Goal: Check status: Check status

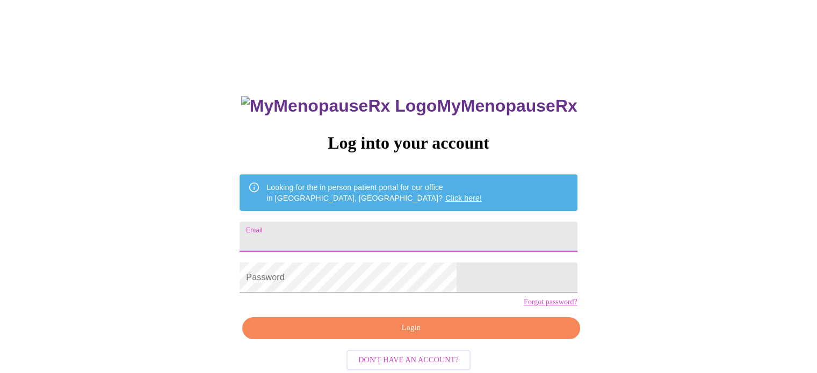
click at [331, 225] on input "Email" at bounding box center [408, 237] width 337 height 30
type input "[EMAIL_ADDRESS][DOMAIN_NAME]"
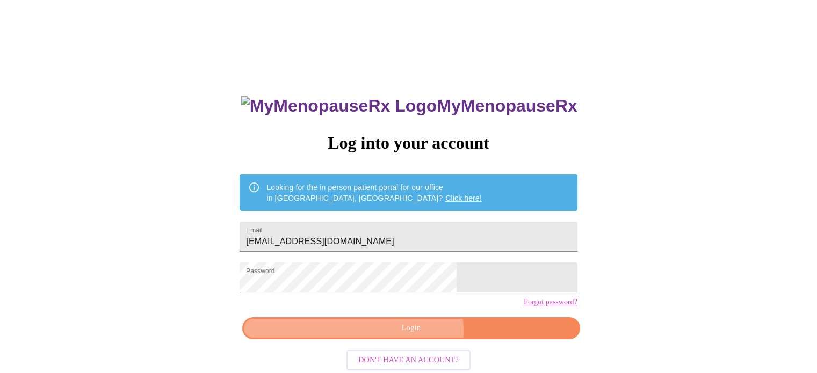
click at [413, 335] on span "Login" at bounding box center [411, 328] width 313 height 13
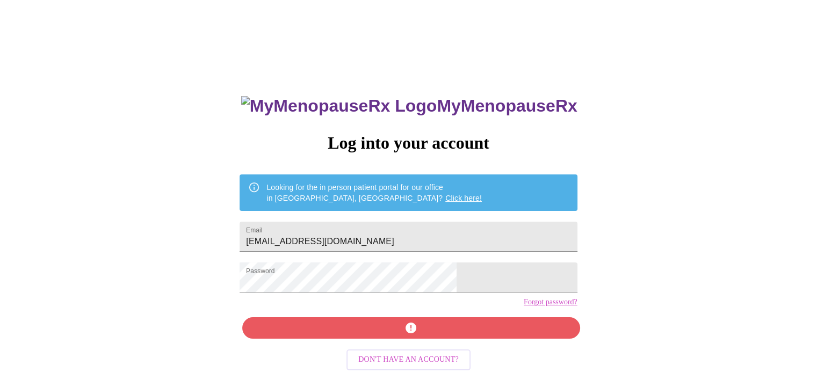
scroll to position [20, 0]
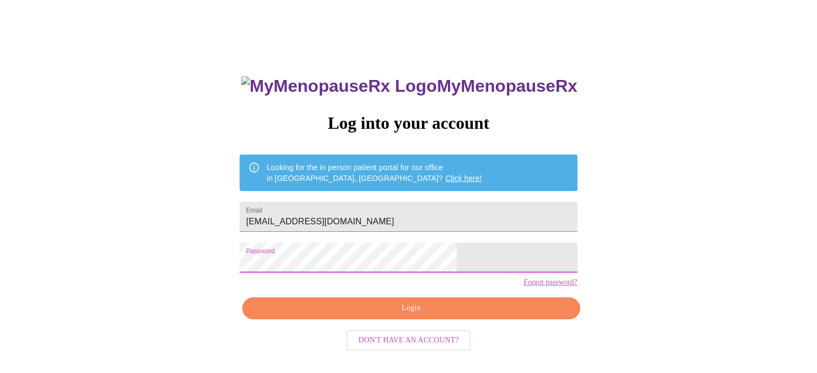
click at [194, 272] on div "MyMenopauseRx Log into your account Looking for the in person patient portal fo…" at bounding box center [408, 208] width 809 height 448
click at [213, 266] on div "MyMenopauseRx Log into your account Looking for the in person patient portal fo…" at bounding box center [408, 208] width 809 height 448
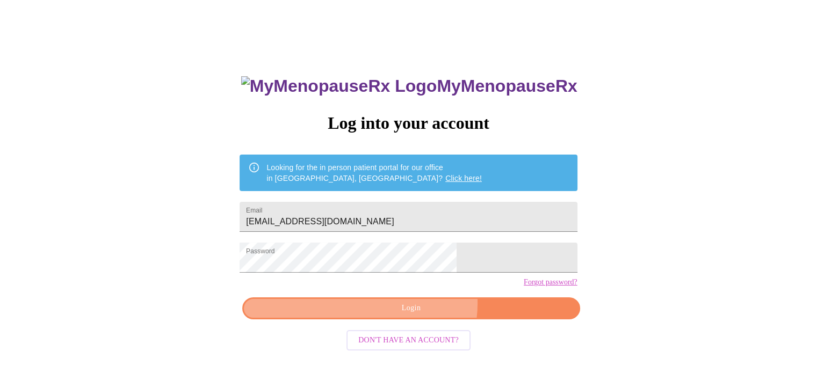
click at [420, 315] on span "Login" at bounding box center [411, 308] width 313 height 13
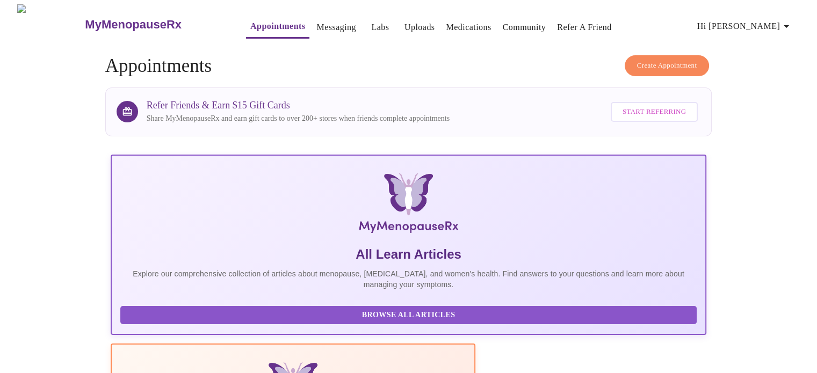
click at [371, 20] on link "Labs" at bounding box center [380, 27] width 18 height 15
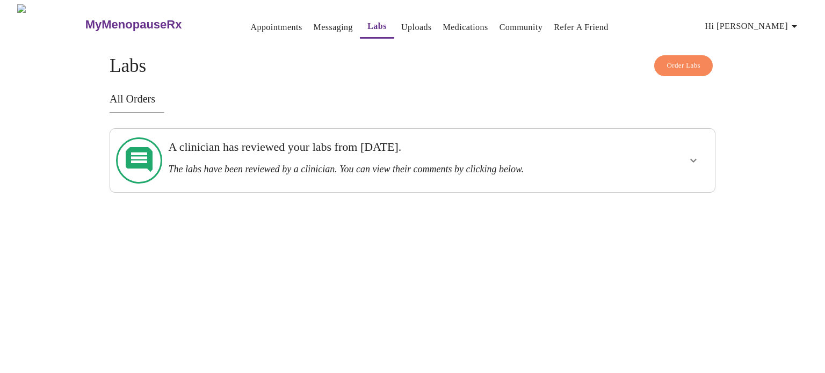
click at [342, 164] on h3 "The labs have been reviewed by a clinician. You can view their comments by clic…" at bounding box center [383, 169] width 430 height 11
click at [122, 96] on h3 "All Orders" at bounding box center [413, 99] width 606 height 12
click at [286, 147] on h3 "A clinician has reviewed your labs from [DATE]." at bounding box center [383, 147] width 430 height 14
click at [699, 151] on button "show more" at bounding box center [694, 161] width 26 height 26
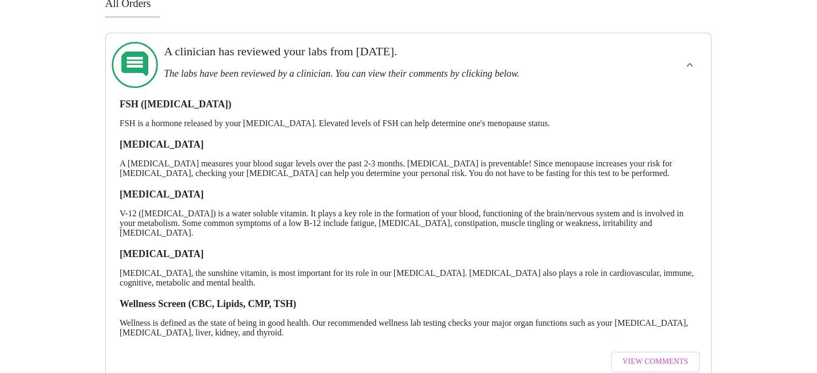
scroll to position [135, 0]
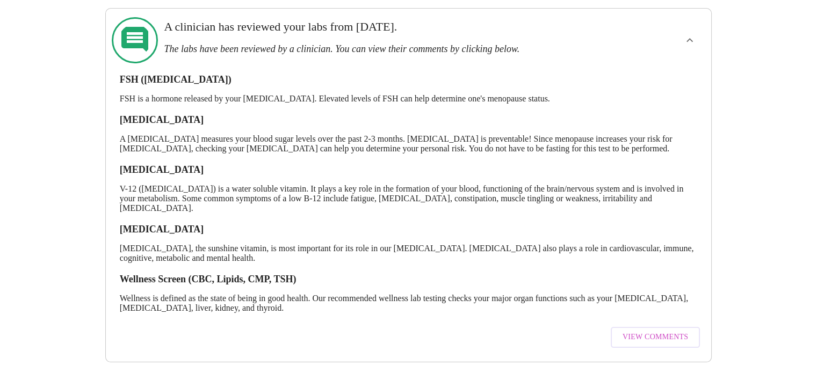
click at [665, 331] on span "View Comments" at bounding box center [656, 337] width 66 height 13
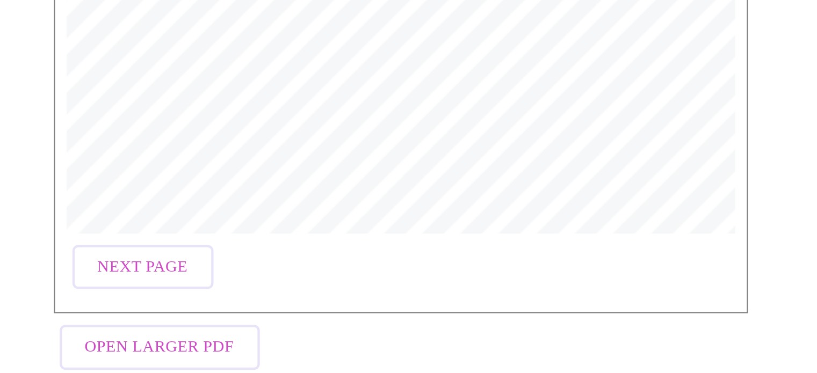
scroll to position [220, 0]
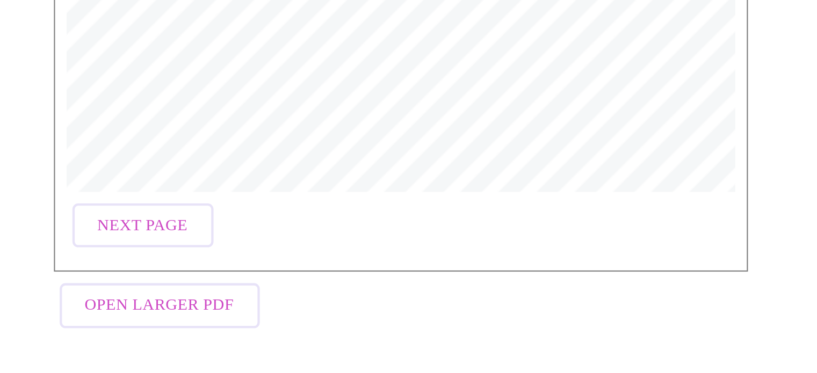
click at [150, 337] on span "Open Larger PDF" at bounding box center [126, 341] width 69 height 13
